Goal: Transaction & Acquisition: Obtain resource

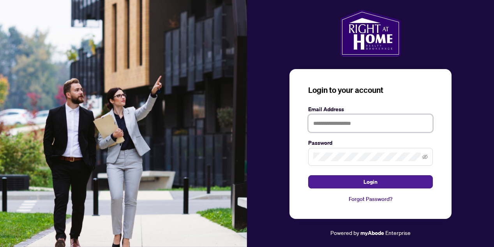
click at [343, 119] on input "text" at bounding box center [370, 123] width 125 height 18
type input "**********"
click at [308, 175] on button "Login" at bounding box center [370, 181] width 125 height 13
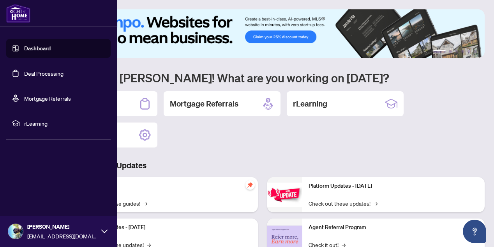
click at [34, 70] on link "Deal Processing" at bounding box center [43, 73] width 39 height 7
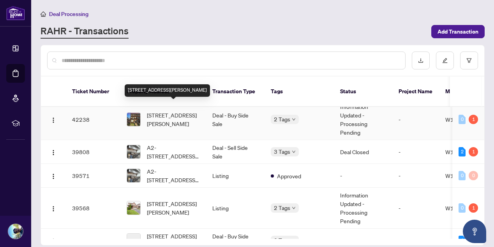
scroll to position [353, 0]
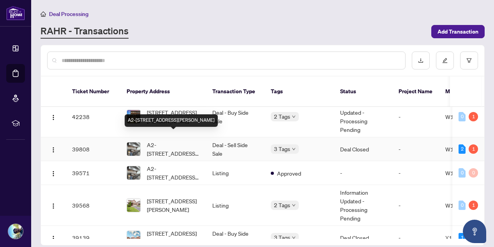
click at [156, 141] on span "A2-[STREET_ADDRESS][PERSON_NAME]" at bounding box center [173, 148] width 53 height 17
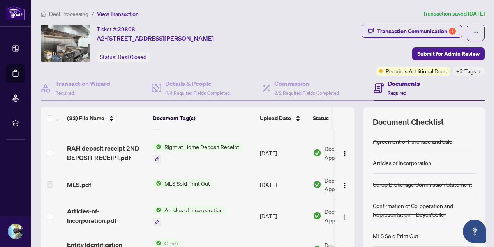
scroll to position [522, 0]
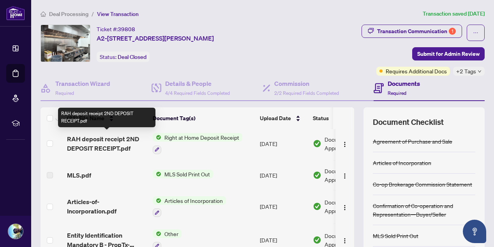
click at [119, 143] on span "RAH deposit receipt 2ND DEPOSIT RECEIPT.pdf" at bounding box center [107, 143] width 80 height 19
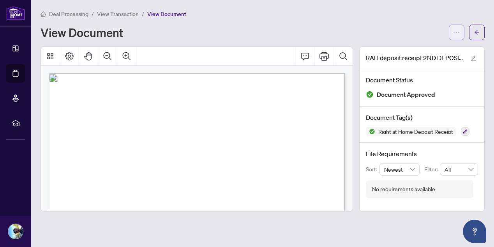
click at [463, 30] on button "button" at bounding box center [457, 33] width 16 height 16
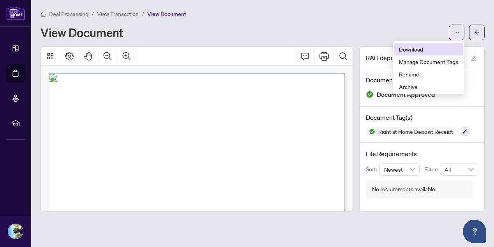
click at [408, 48] on span "Download" at bounding box center [428, 49] width 59 height 9
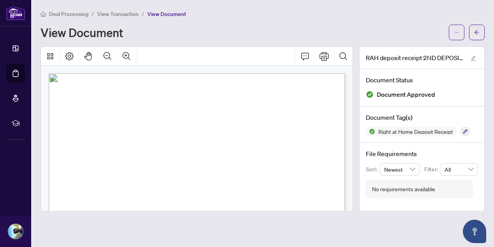
click at [476, 30] on icon "arrow-left" at bounding box center [477, 32] width 5 height 5
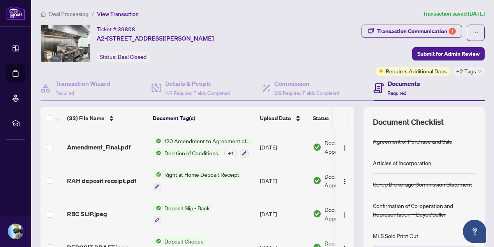
scroll to position [784, 0]
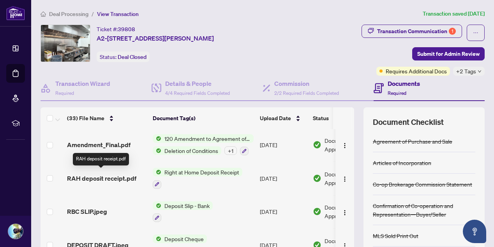
click at [108, 177] on span "RAH deposit receipt.pdf" at bounding box center [101, 178] width 69 height 9
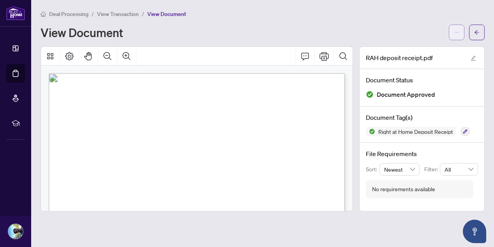
click at [456, 34] on icon "ellipsis" at bounding box center [456, 32] width 5 height 5
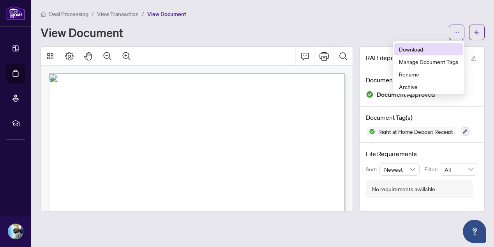
click at [420, 49] on span "Download" at bounding box center [428, 49] width 59 height 9
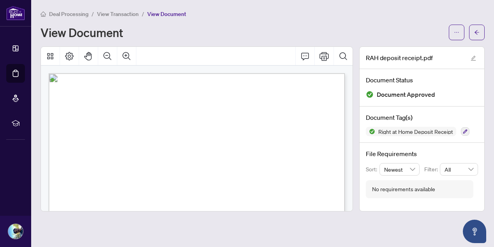
click at [151, 94] on span "[STREET_ADDRESS][PERSON_NAME]" at bounding box center [107, 96] width 87 height 5
click at [481, 28] on button "button" at bounding box center [478, 33] width 16 height 16
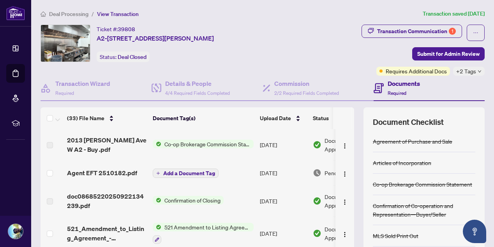
click at [346, 13] on ol "Deal Processing / View Transaction" at bounding box center [230, 13] width 379 height 9
